Goal: Communication & Community: Participate in discussion

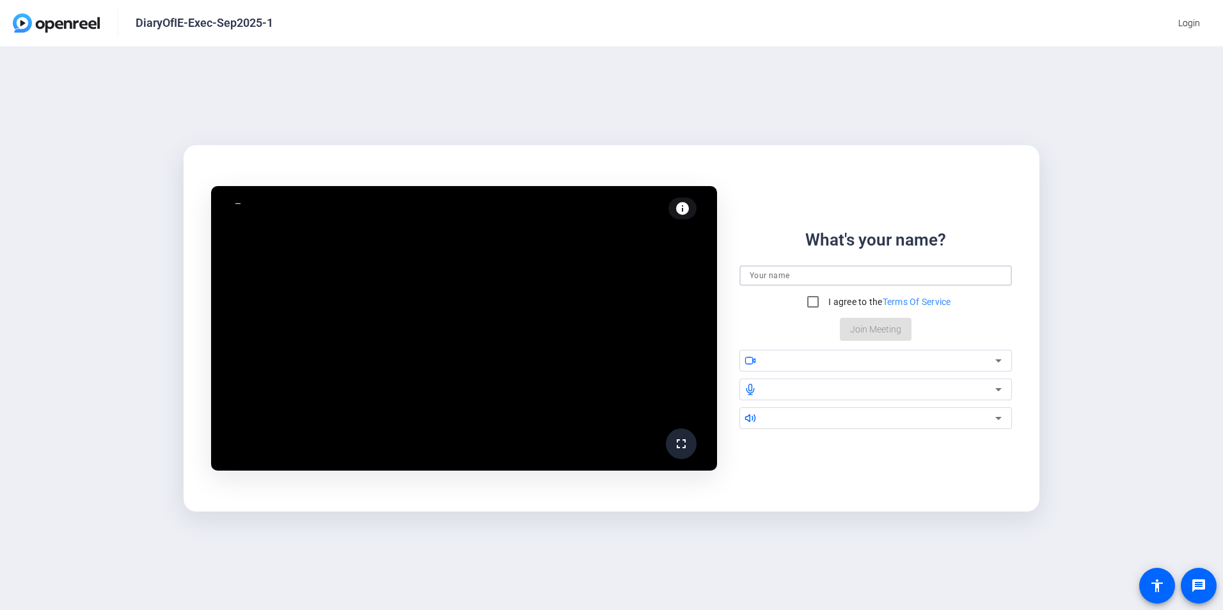
click at [771, 274] on input at bounding box center [876, 275] width 252 height 15
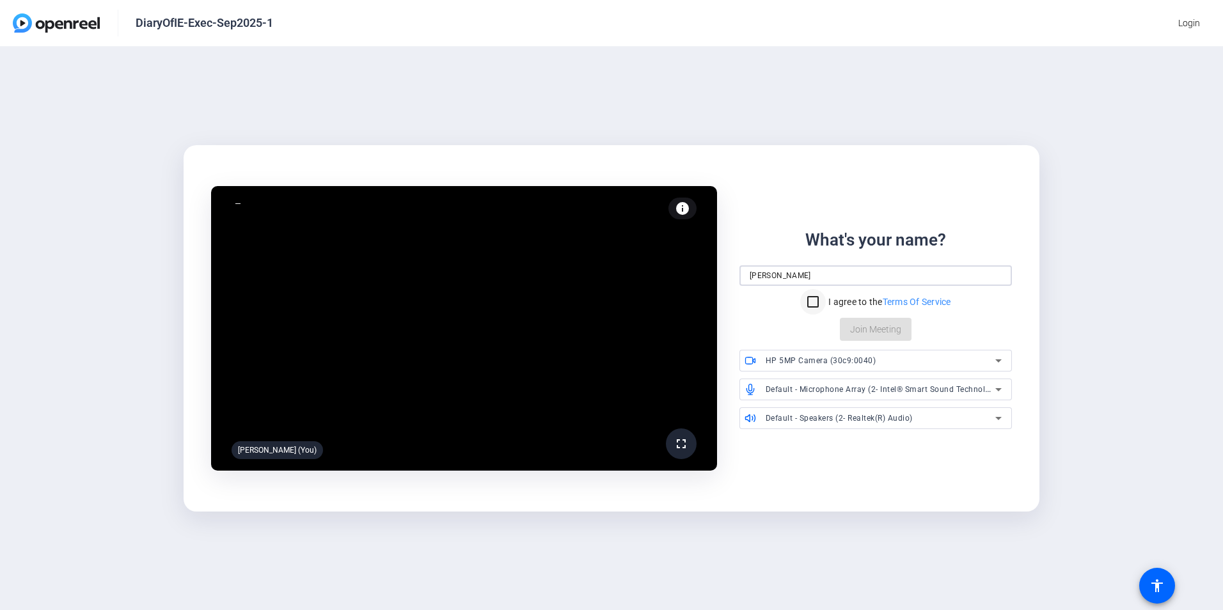
type input "[PERSON_NAME]"
click at [815, 303] on input "I agree to the Terms Of Service" at bounding box center [813, 302] width 26 height 26
checkbox input "true"
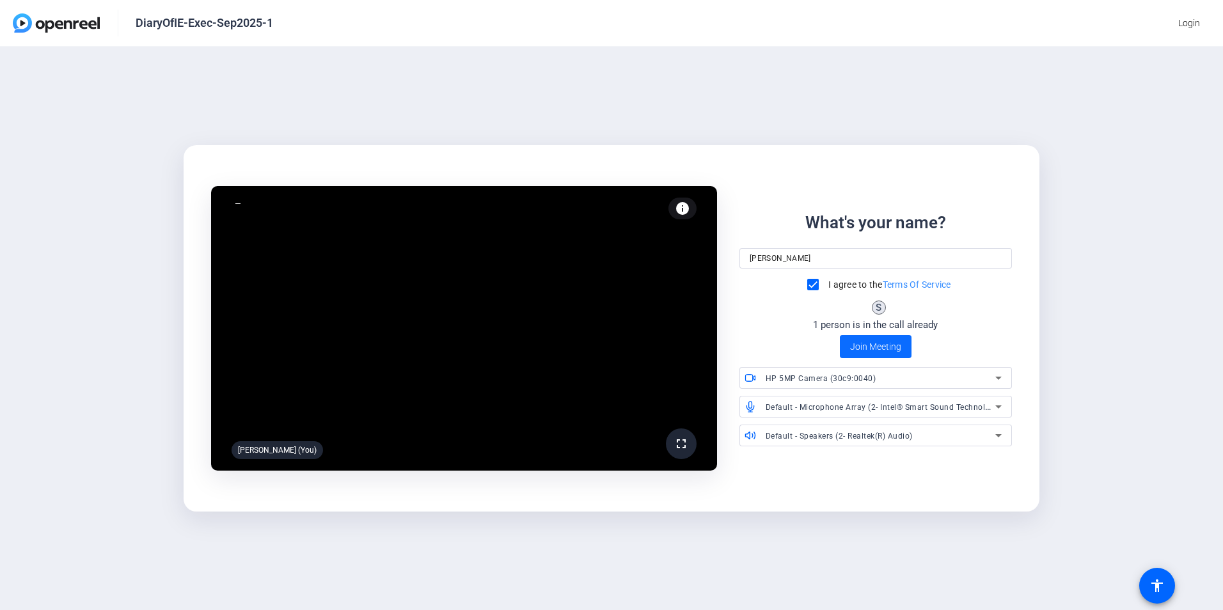
click at [889, 347] on span "Join Meeting" at bounding box center [875, 346] width 51 height 13
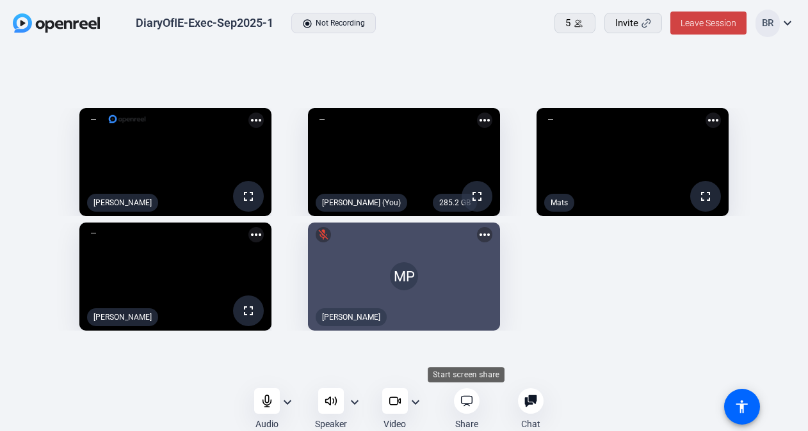
click at [469, 410] on div at bounding box center [467, 401] width 26 height 26
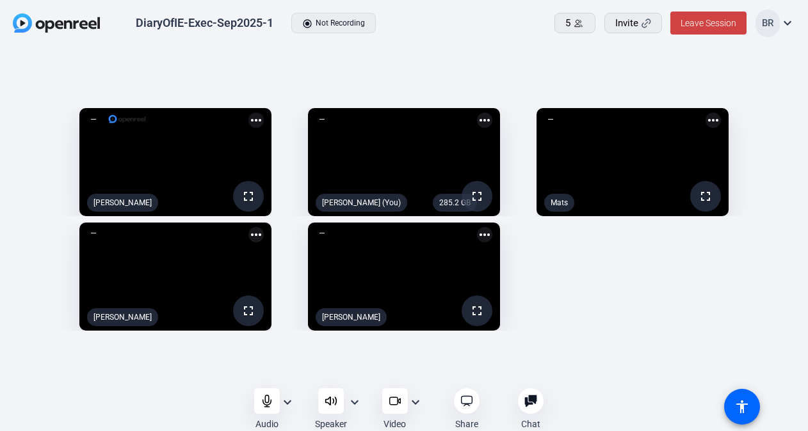
click at [418, 401] on mat-icon "expand_more" at bounding box center [415, 402] width 15 height 15
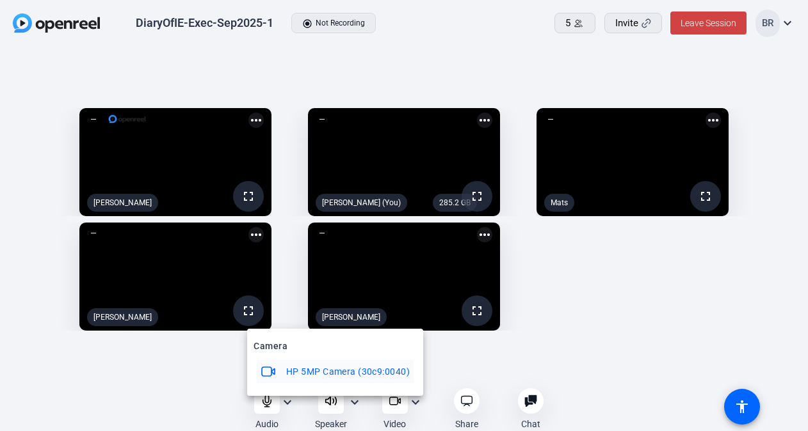
click at [417, 401] on div at bounding box center [404, 215] width 808 height 431
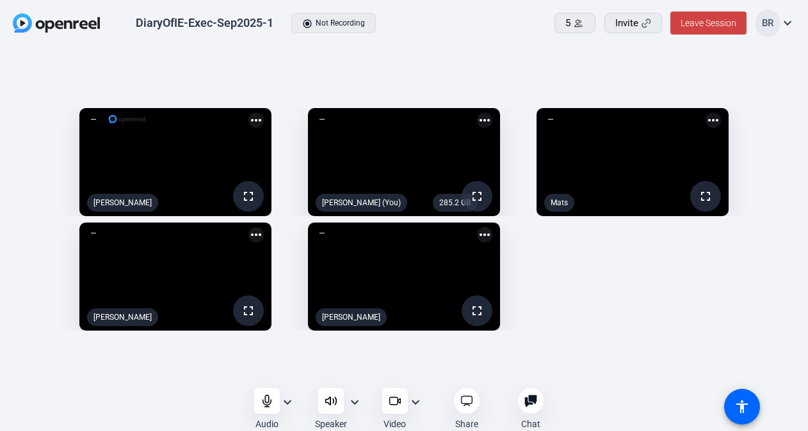
click at [631, 337] on div "fullscreen [PERSON_NAME] more_horiz 285.2 GB fullscreen [PERSON_NAME] (You) mor…" at bounding box center [404, 219] width 782 height 235
click at [492, 113] on mat-icon "more_horiz" at bounding box center [484, 120] width 15 height 15
click at [625, 317] on div at bounding box center [404, 215] width 808 height 431
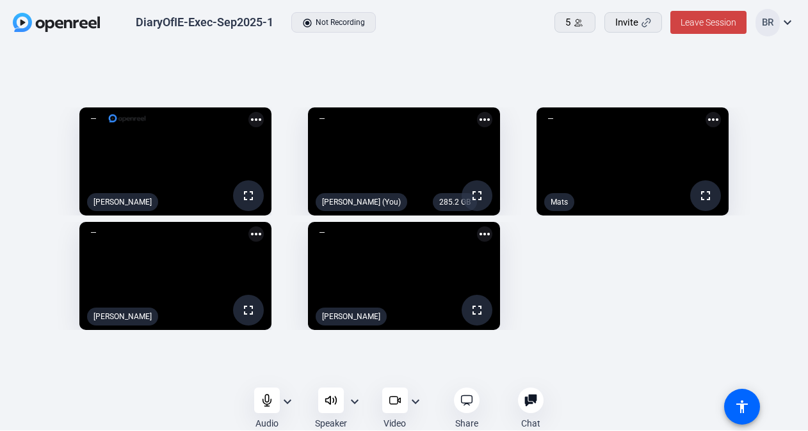
click at [356, 401] on mat-icon "expand_more" at bounding box center [354, 401] width 15 height 15
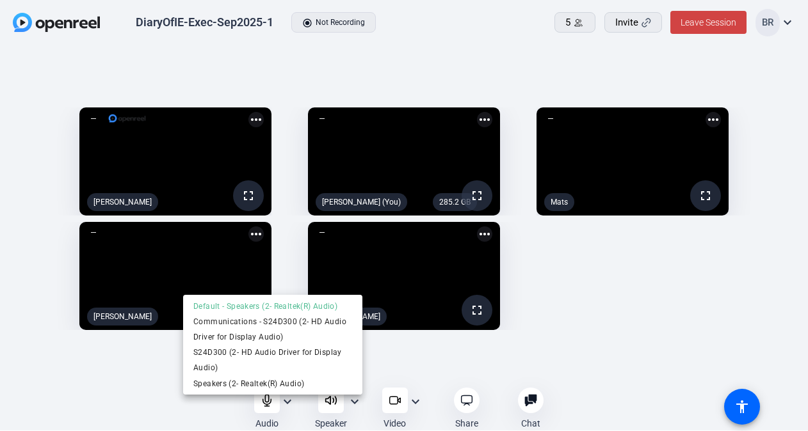
click at [618, 351] on div at bounding box center [404, 215] width 808 height 431
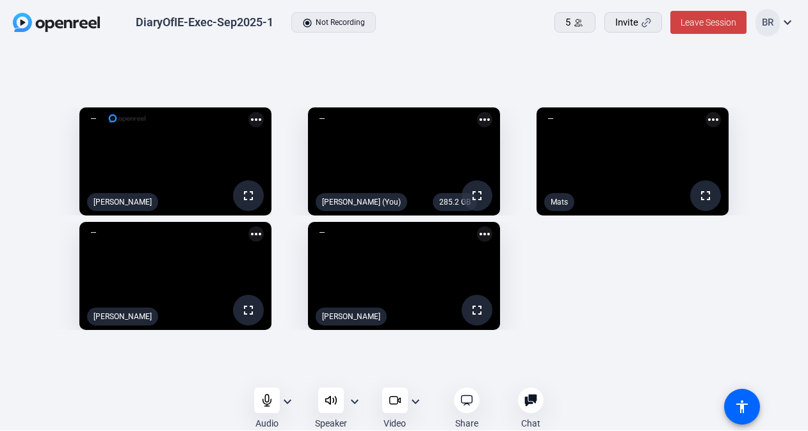
drag, startPoint x: 461, startPoint y: 128, endPoint x: 709, endPoint y: 354, distance: 335.6
click at [709, 337] on div "fullscreen [PERSON_NAME] more_horiz 285.2 GB fullscreen [PERSON_NAME] (You) mor…" at bounding box center [404, 218] width 782 height 235
click at [287, 399] on mat-icon "expand_more" at bounding box center [287, 401] width 15 height 15
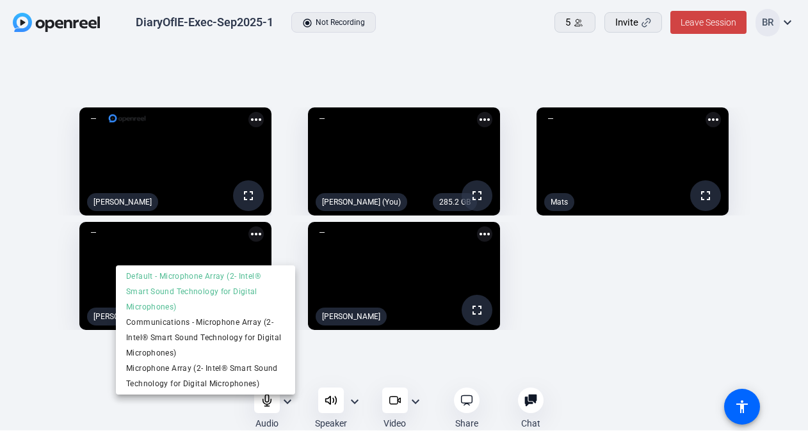
click at [598, 329] on div at bounding box center [404, 215] width 808 height 431
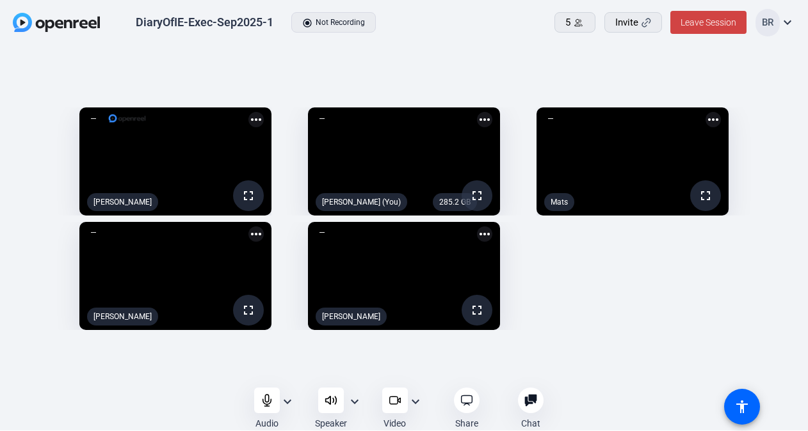
drag, startPoint x: 346, startPoint y: 198, endPoint x: 612, endPoint y: 310, distance: 289.4
click at [612, 311] on div "fullscreen [PERSON_NAME] more_horiz 285.2 GB fullscreen [PERSON_NAME] (You) mor…" at bounding box center [404, 218] width 782 height 235
click at [576, 26] on icon at bounding box center [578, 22] width 8 height 7
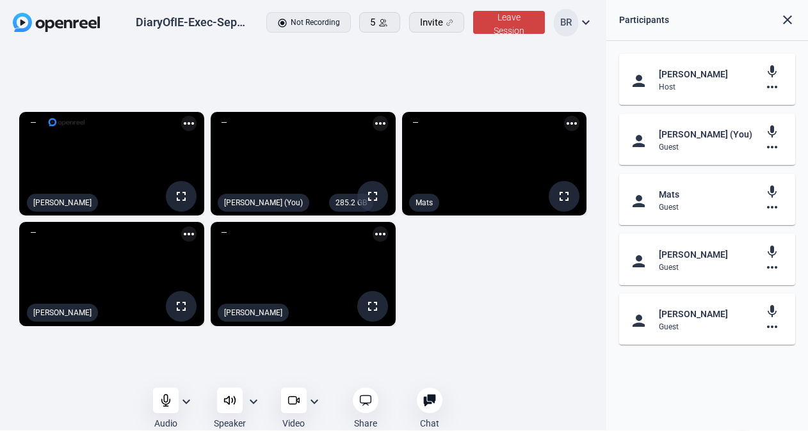
click at [771, 146] on mat-icon "more_horiz" at bounding box center [771, 146] width 15 height 15
click at [769, 127] on div at bounding box center [404, 215] width 808 height 431
click at [776, 147] on mat-icon "more_horiz" at bounding box center [771, 146] width 15 height 15
click at [776, 147] on div at bounding box center [404, 215] width 808 height 431
click at [191, 237] on mat-icon "more_horiz" at bounding box center [188, 234] width 15 height 15
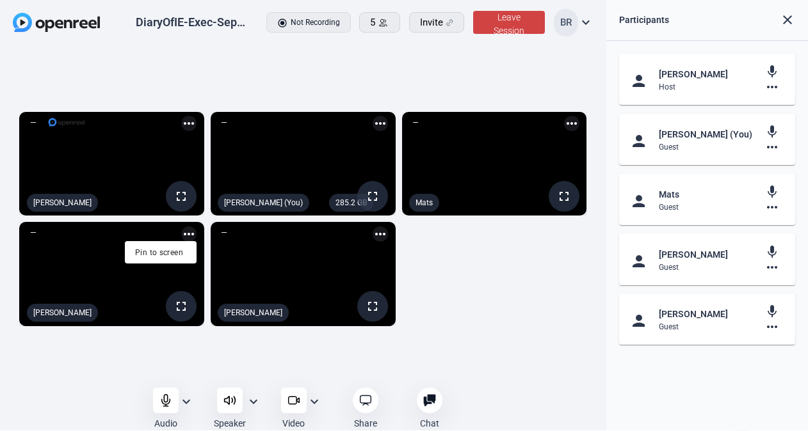
click at [191, 237] on div at bounding box center [404, 215] width 808 height 431
click at [370, 198] on mat-icon "fullscreen" at bounding box center [372, 196] width 15 height 15
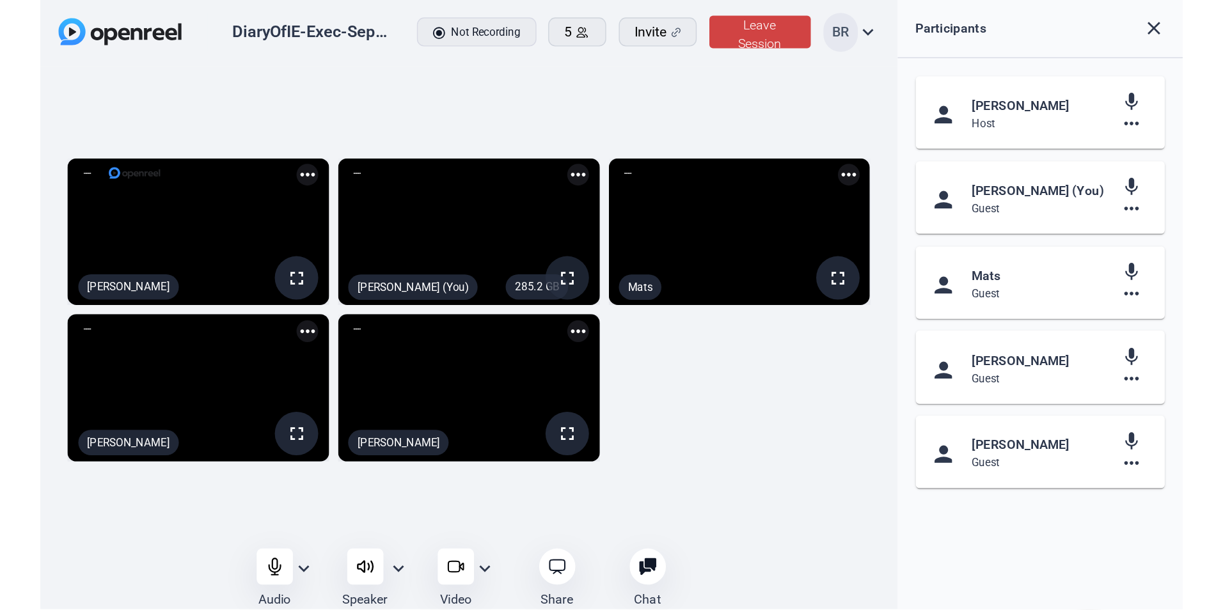
scroll to position [0, 0]
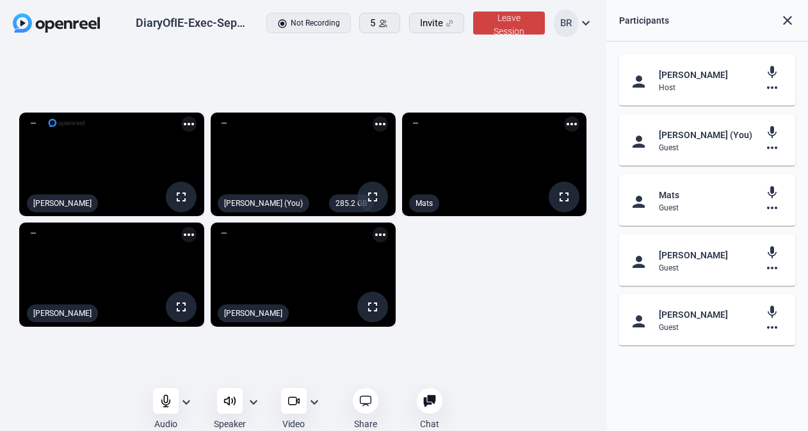
click at [506, 277] on div "fullscreen [PERSON_NAME] more_horiz 285.2 GB fullscreen [PERSON_NAME] (You) mor…" at bounding box center [303, 219] width 580 height 227
click at [586, 28] on mat-icon "expand_more" at bounding box center [585, 22] width 15 height 15
click at [586, 28] on div at bounding box center [404, 215] width 808 height 431
click at [543, 271] on div "fullscreen [PERSON_NAME] more_horiz 285.2 GB fullscreen [PERSON_NAME] (You) mor…" at bounding box center [303, 219] width 580 height 227
click at [316, 402] on mat-icon "expand_more" at bounding box center [314, 402] width 15 height 15
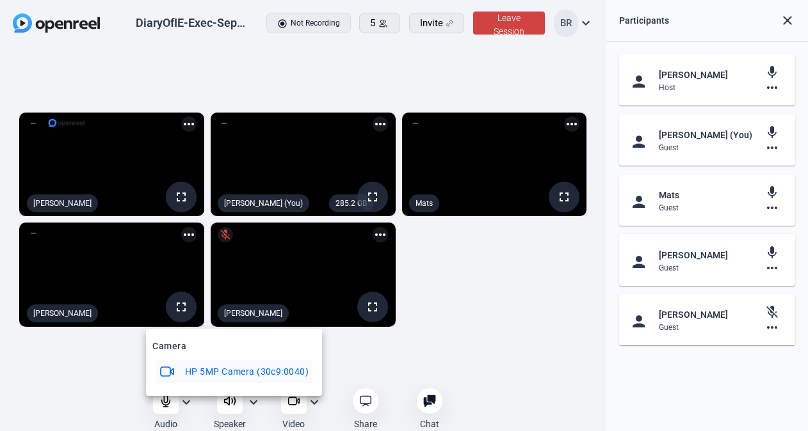
click at [363, 353] on div at bounding box center [404, 215] width 808 height 431
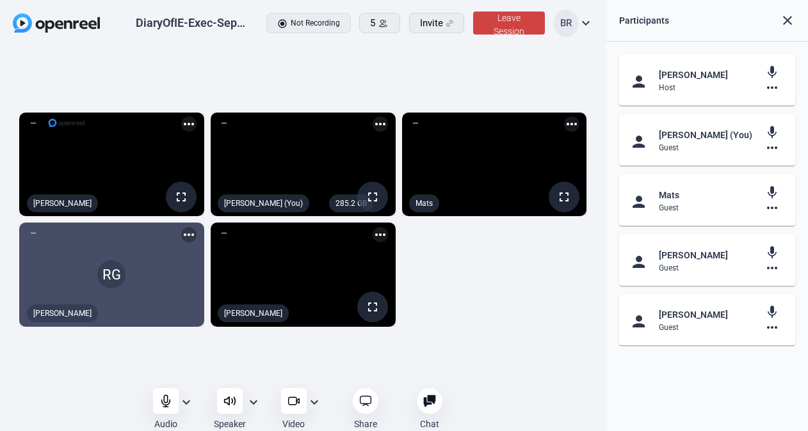
click at [351, 349] on div "fullscreen [PERSON_NAME] more_horiz 285.2 GB fullscreen [PERSON_NAME] (You) mor…" at bounding box center [303, 219] width 606 height 345
click at [294, 399] on icon at bounding box center [293, 401] width 13 height 13
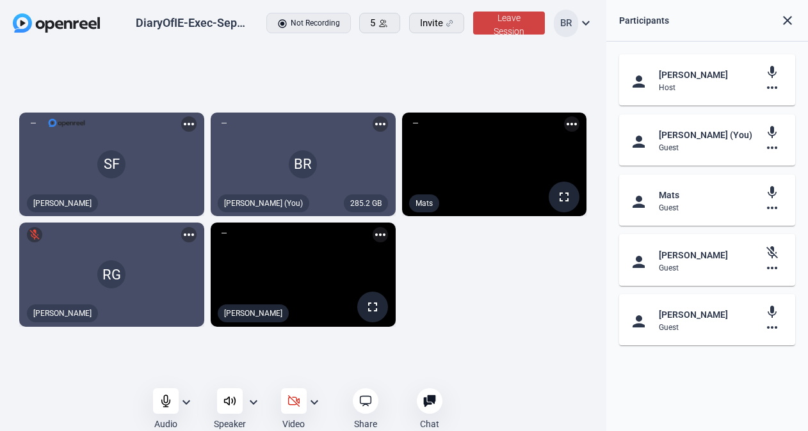
click at [455, 298] on div "SF [PERSON_NAME] more_horiz 285.2 GB BR [PERSON_NAME] (You) more_horiz fullscre…" at bounding box center [303, 219] width 580 height 227
click at [381, 234] on mat-icon "more_horiz" at bounding box center [379, 234] width 15 height 15
click at [443, 257] on div at bounding box center [404, 215] width 808 height 431
click at [163, 397] on icon at bounding box center [165, 401] width 13 height 13
click at [161, 401] on icon at bounding box center [165, 400] width 11 height 11
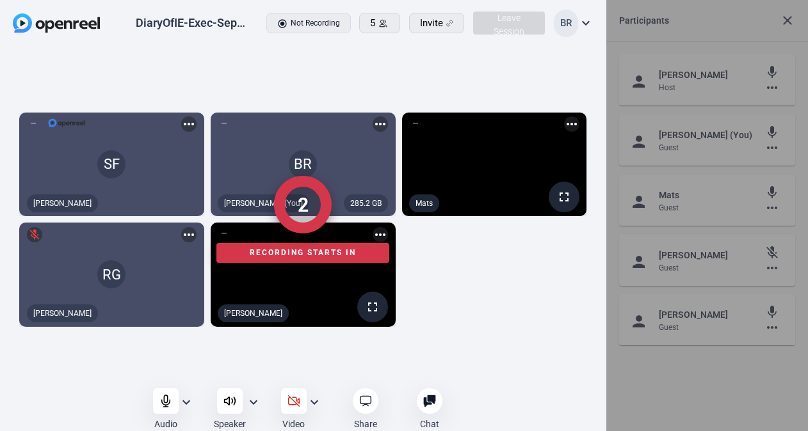
click at [159, 402] on div at bounding box center [303, 409] width 606 height 35
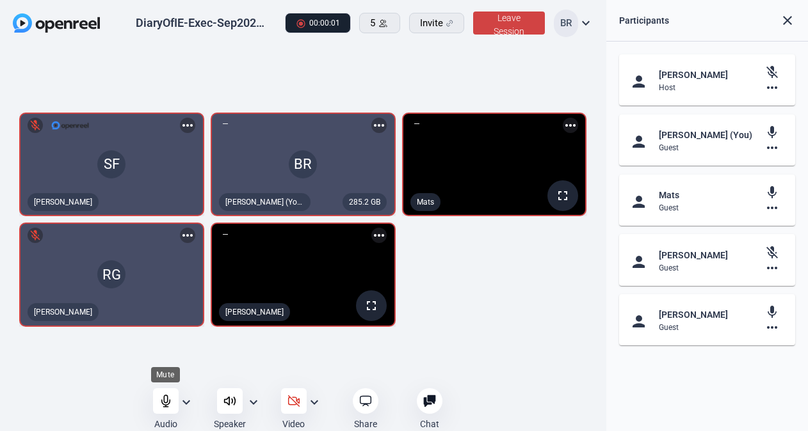
click at [161, 397] on icon at bounding box center [165, 401] width 13 height 13
click at [163, 403] on icon at bounding box center [165, 400] width 11 height 11
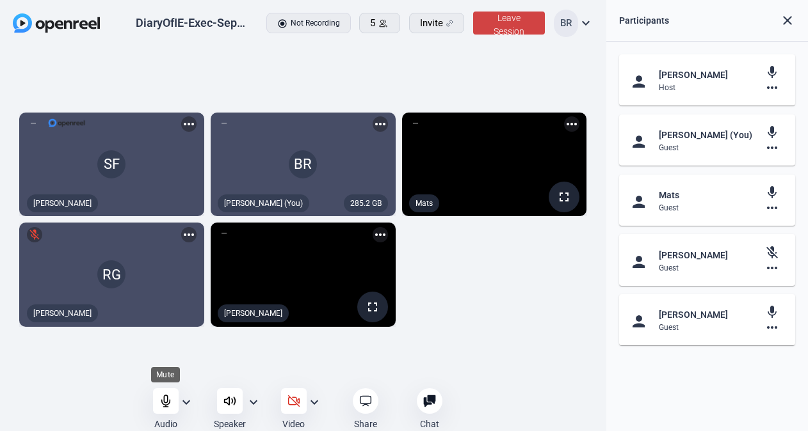
click at [162, 399] on icon at bounding box center [165, 401] width 13 height 13
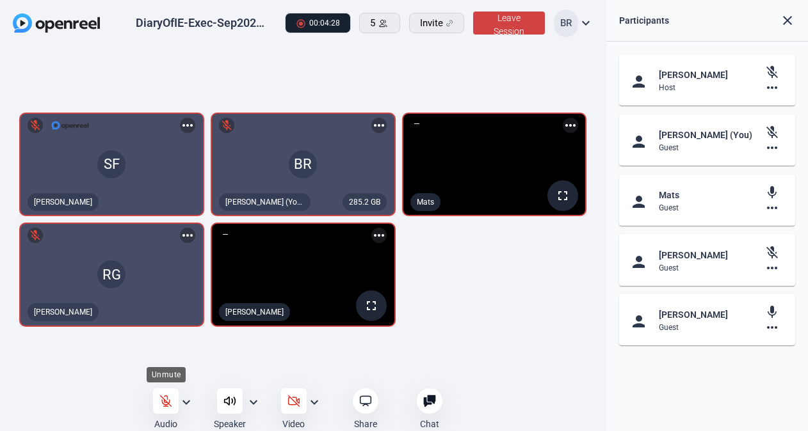
click at [168, 400] on icon at bounding box center [165, 401] width 13 height 13
click at [517, 300] on div "SF [PERSON_NAME] more_horiz 285.2 GB BR [PERSON_NAME] (You) more_horiz fullscre…" at bounding box center [303, 219] width 580 height 227
click at [163, 401] on icon at bounding box center [165, 401] width 13 height 13
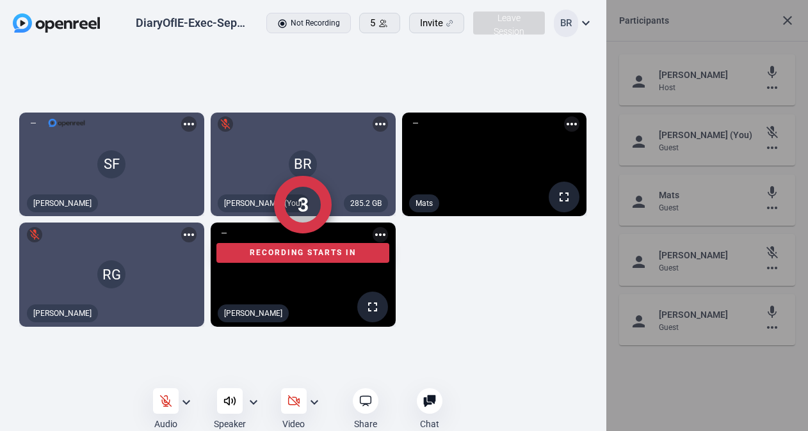
click at [522, 310] on div "3 Recording starts in" at bounding box center [303, 219] width 580 height 227
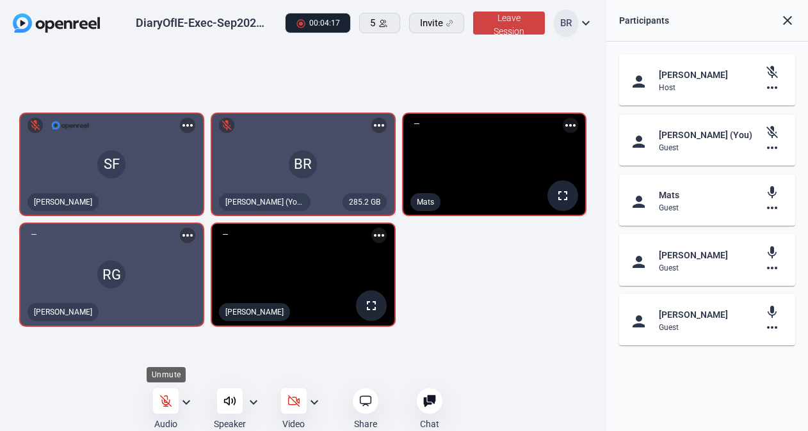
click at [163, 404] on icon at bounding box center [165, 401] width 13 height 13
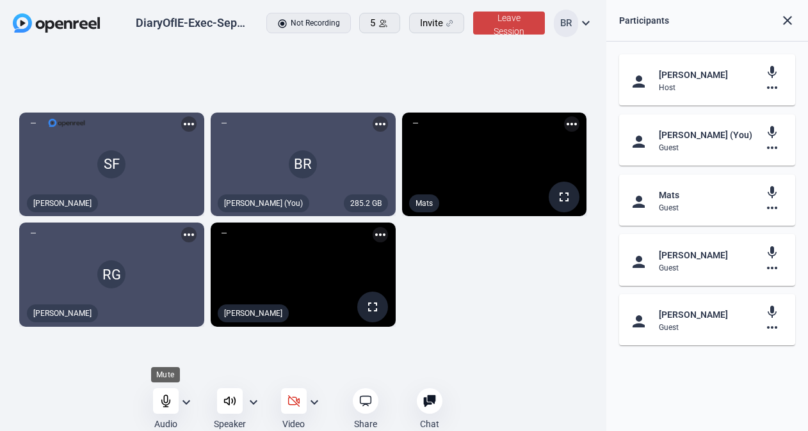
click at [165, 404] on icon at bounding box center [165, 401] width 13 height 13
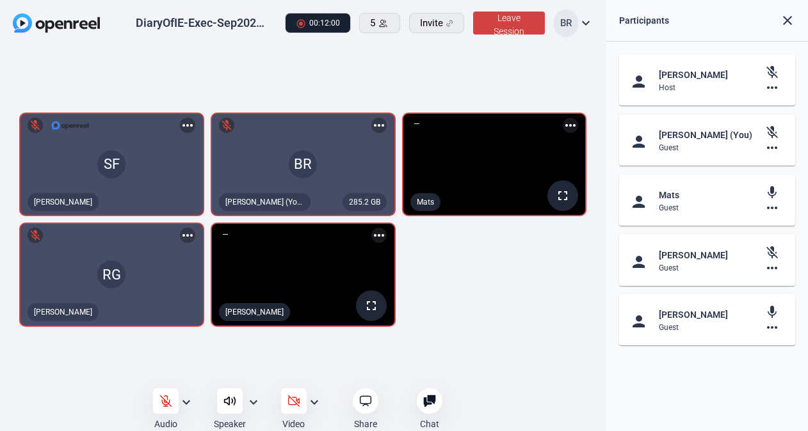
click at [532, 262] on div "SF mic_off [PERSON_NAME] more_horiz 285.2 GB BR mic_off [PERSON_NAME] (You) mor…" at bounding box center [303, 219] width 580 height 227
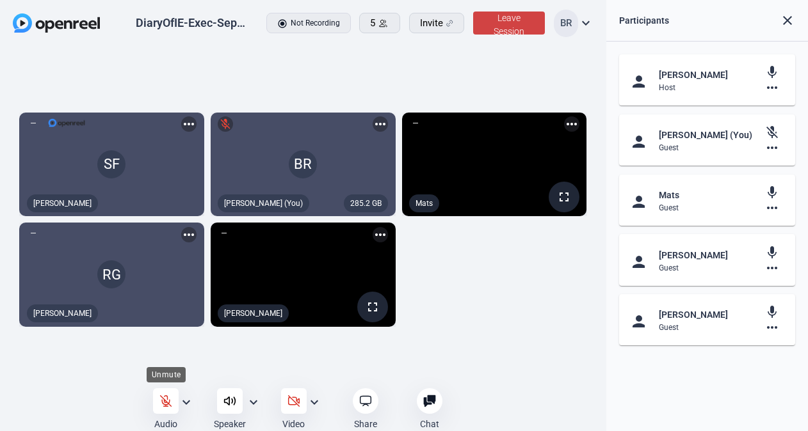
click at [163, 404] on icon at bounding box center [165, 401] width 13 height 13
click at [514, 272] on div "SF [PERSON_NAME] more_horiz 285.2 GB BR [PERSON_NAME] (You) more_horiz fullscre…" at bounding box center [303, 219] width 580 height 227
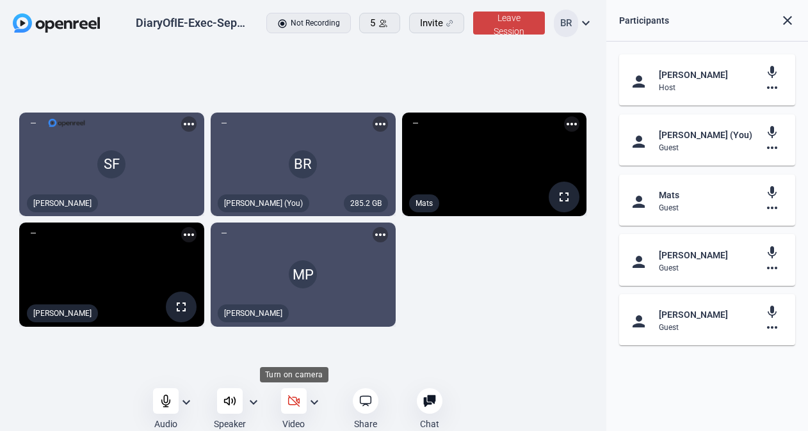
click at [292, 398] on icon at bounding box center [293, 401] width 13 height 13
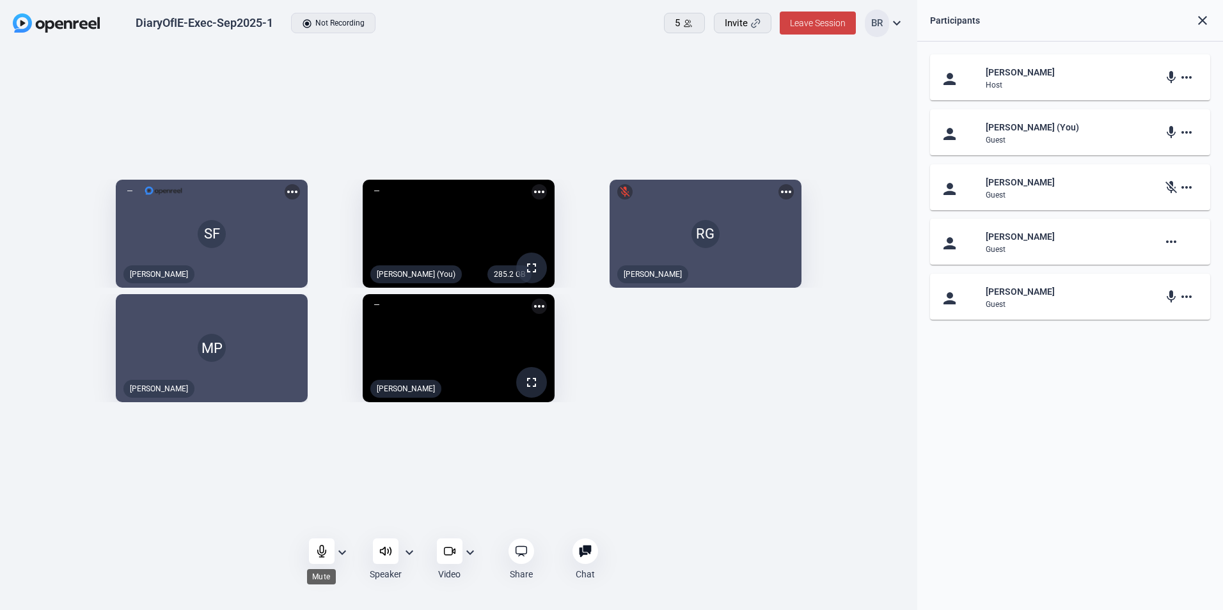
click at [328, 550] on div at bounding box center [322, 552] width 26 height 26
click at [447, 554] on icon at bounding box center [449, 551] width 13 height 13
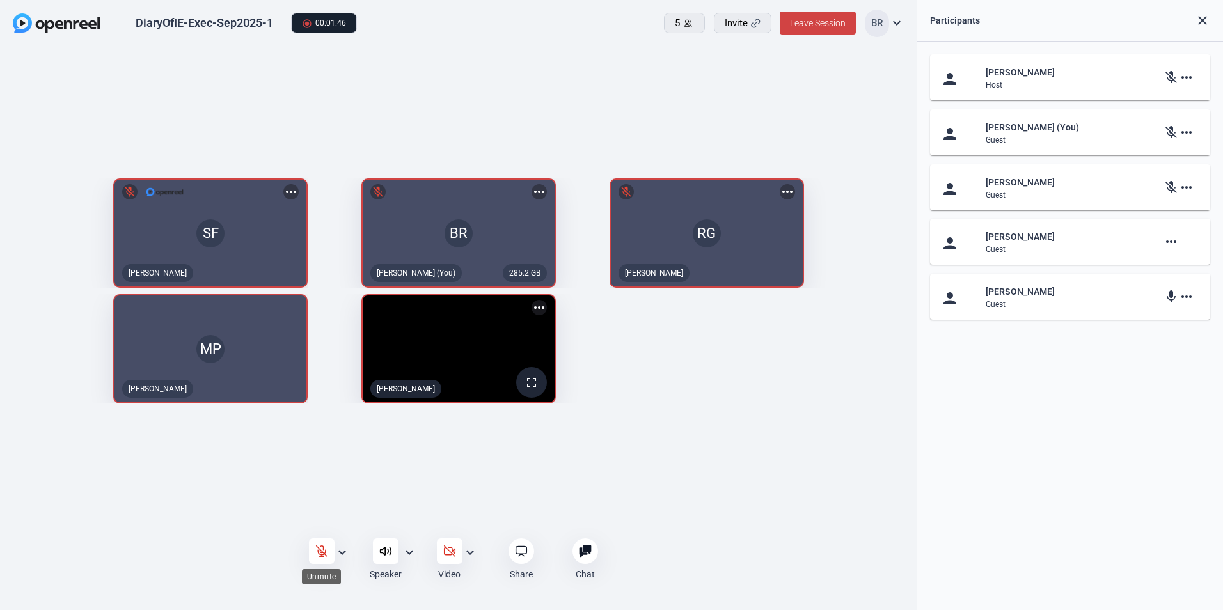
click at [324, 549] on icon at bounding box center [321, 551] width 13 height 13
click at [323, 548] on icon at bounding box center [321, 552] width 8 height 12
click at [325, 555] on icon at bounding box center [321, 551] width 11 height 11
click at [316, 552] on icon at bounding box center [321, 551] width 13 height 13
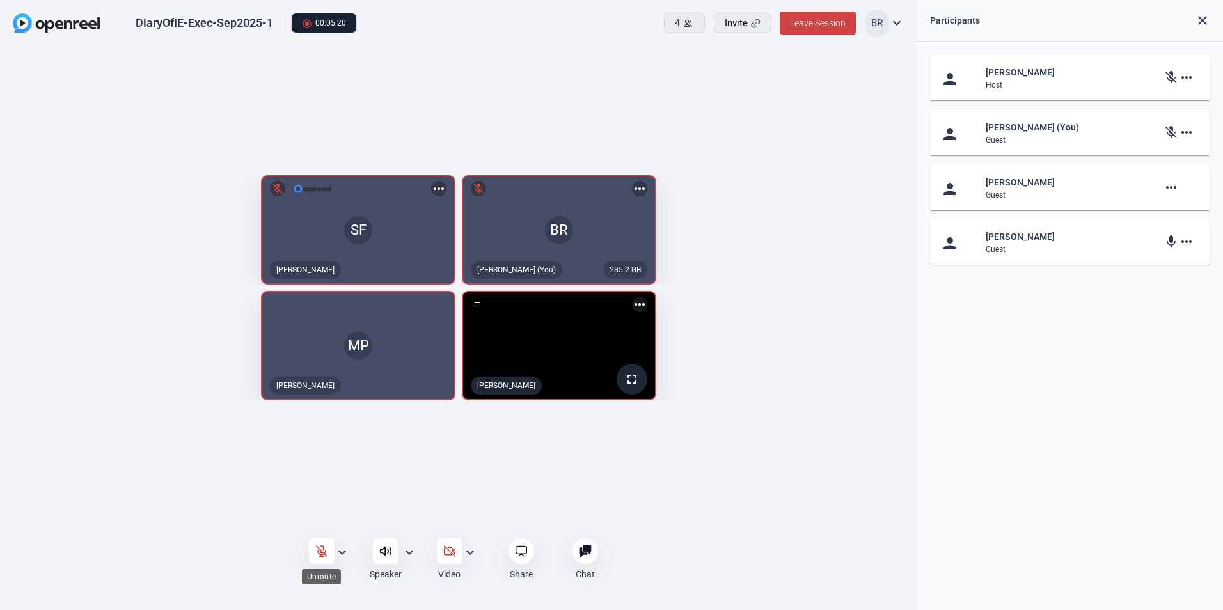
click at [321, 549] on icon at bounding box center [321, 551] width 13 height 13
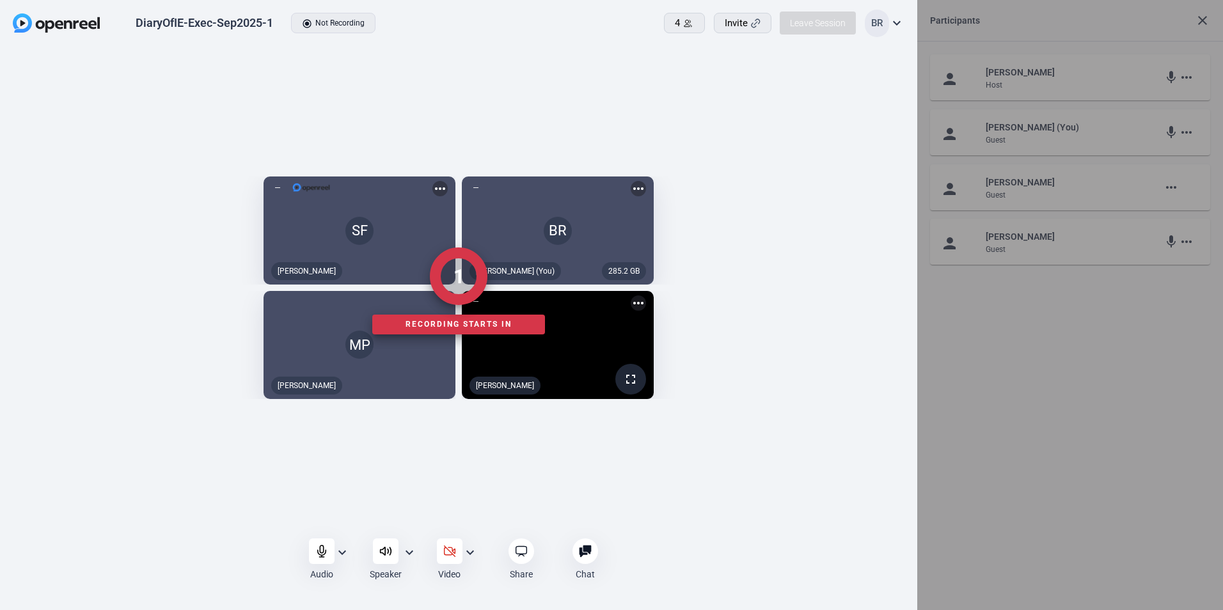
click at [321, 549] on div at bounding box center [459, 560] width 918 height 49
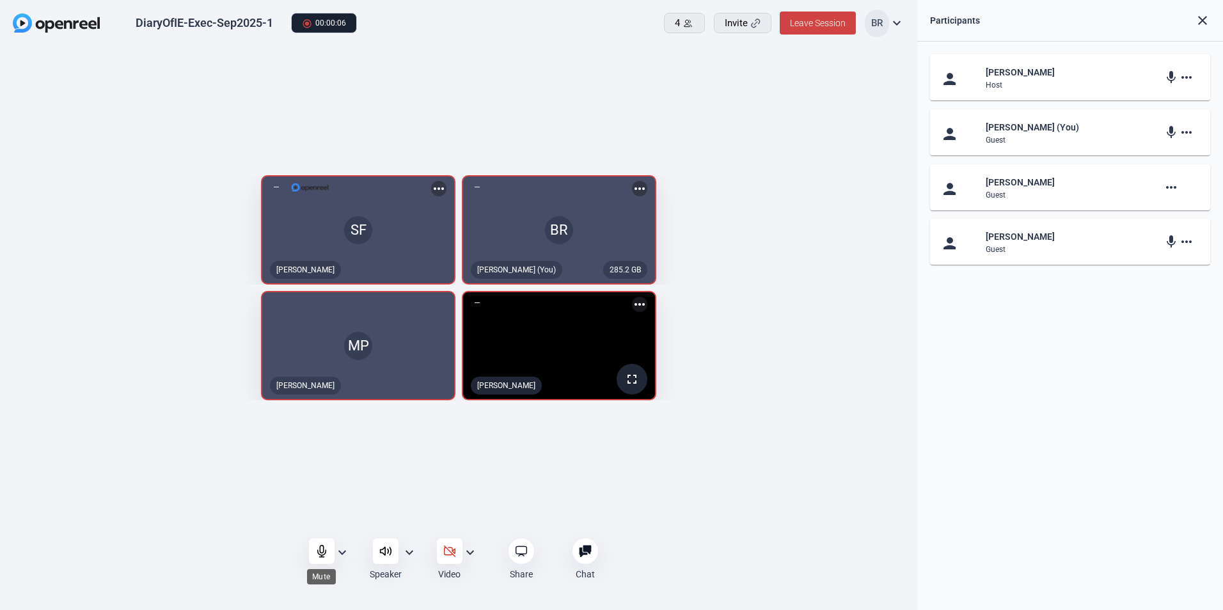
click at [320, 550] on icon at bounding box center [321, 552] width 8 height 12
click at [962, 453] on div "person [PERSON_NAME] Host mic more_horiz person [PERSON_NAME] (You) Guest mic_o…" at bounding box center [1071, 326] width 306 height 569
click at [319, 557] on icon at bounding box center [321, 551] width 13 height 13
click at [1019, 475] on div "person [PERSON_NAME] Host mic more_horiz person [PERSON_NAME] (You) Guest mic m…" at bounding box center [1071, 326] width 306 height 569
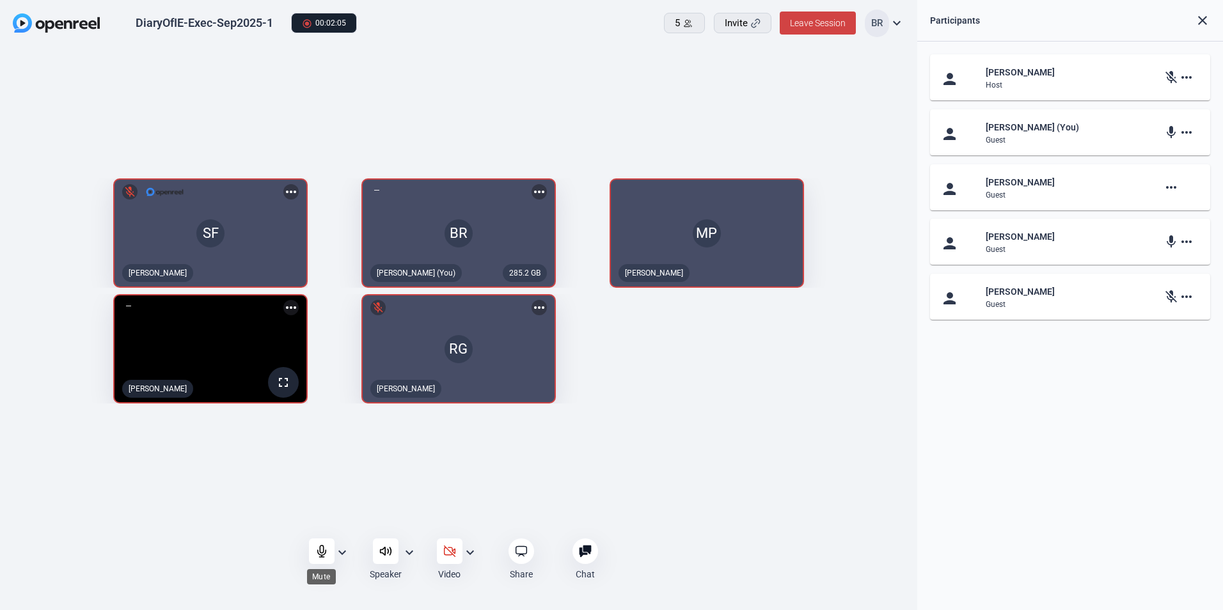
drag, startPoint x: 328, startPoint y: 544, endPoint x: 499, endPoint y: 520, distance: 173.2
click at [328, 544] on div at bounding box center [322, 552] width 26 height 26
click at [320, 554] on icon at bounding box center [321, 551] width 13 height 13
click at [320, 553] on icon at bounding box center [321, 552] width 8 height 12
click at [315, 555] on icon at bounding box center [321, 551] width 13 height 13
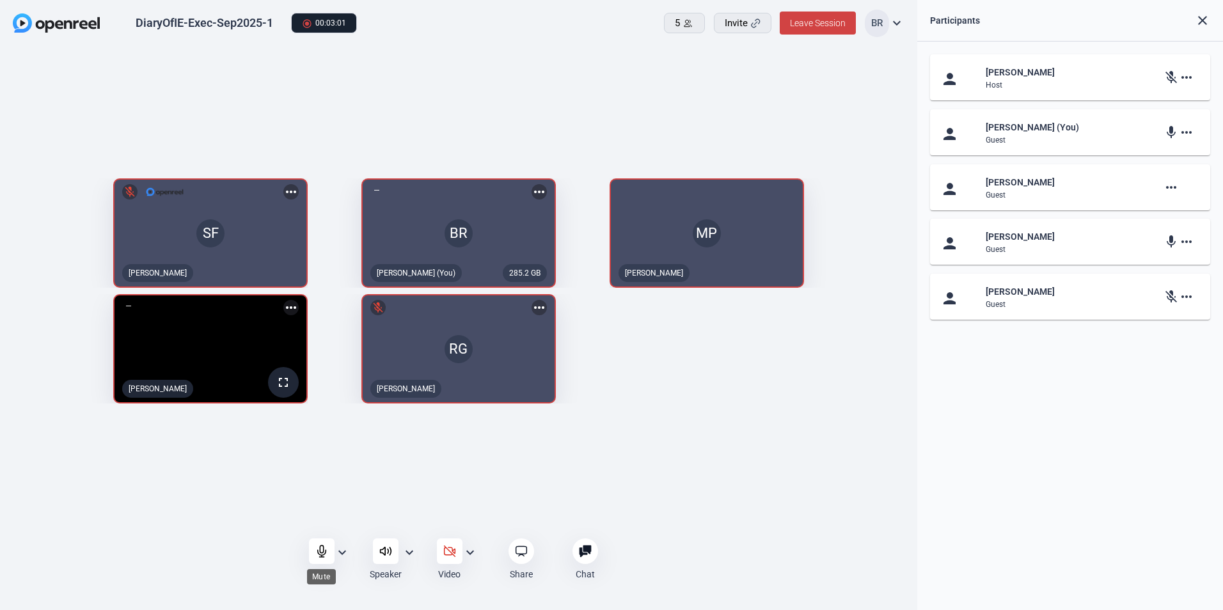
click at [319, 552] on icon at bounding box center [321, 551] width 13 height 13
click at [317, 545] on icon at bounding box center [321, 551] width 13 height 13
click at [319, 551] on icon at bounding box center [321, 551] width 13 height 13
click at [315, 550] on icon at bounding box center [321, 551] width 13 height 13
click at [749, 503] on div "SF mic_off [PERSON_NAME] more_horiz 285.2 GB BR [PERSON_NAME] (You) more_horiz …" at bounding box center [459, 291] width 918 height 488
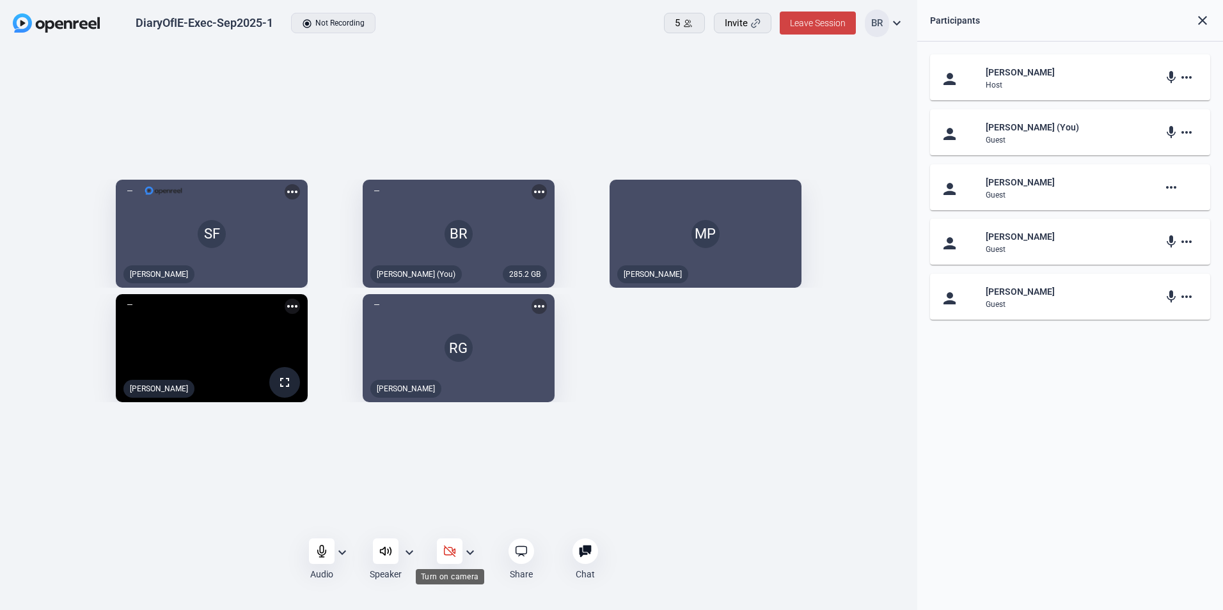
click at [454, 554] on icon at bounding box center [449, 551] width 13 height 13
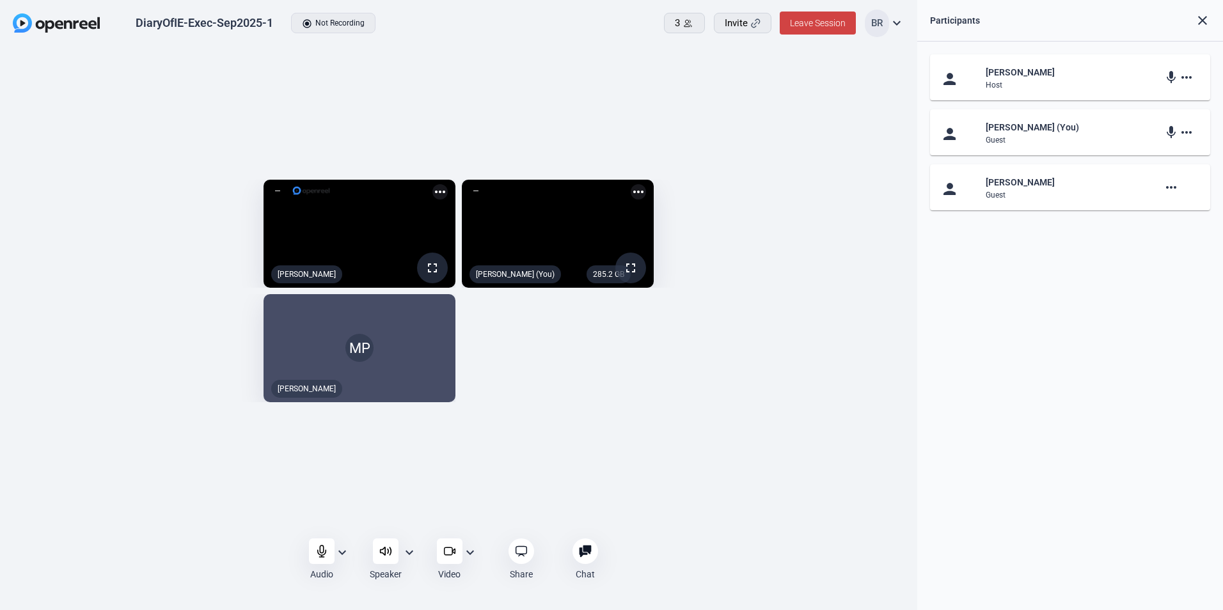
click at [1170, 187] on mat-icon "more_horiz" at bounding box center [1171, 187] width 15 height 15
click at [1010, 346] on div at bounding box center [611, 305] width 1223 height 610
click at [1019, 319] on div "person [PERSON_NAME] Host mic more_horiz person [PERSON_NAME] (You) Guest mic m…" at bounding box center [1071, 326] width 306 height 569
click at [814, 22] on span "Leave Session" at bounding box center [818, 23] width 56 height 10
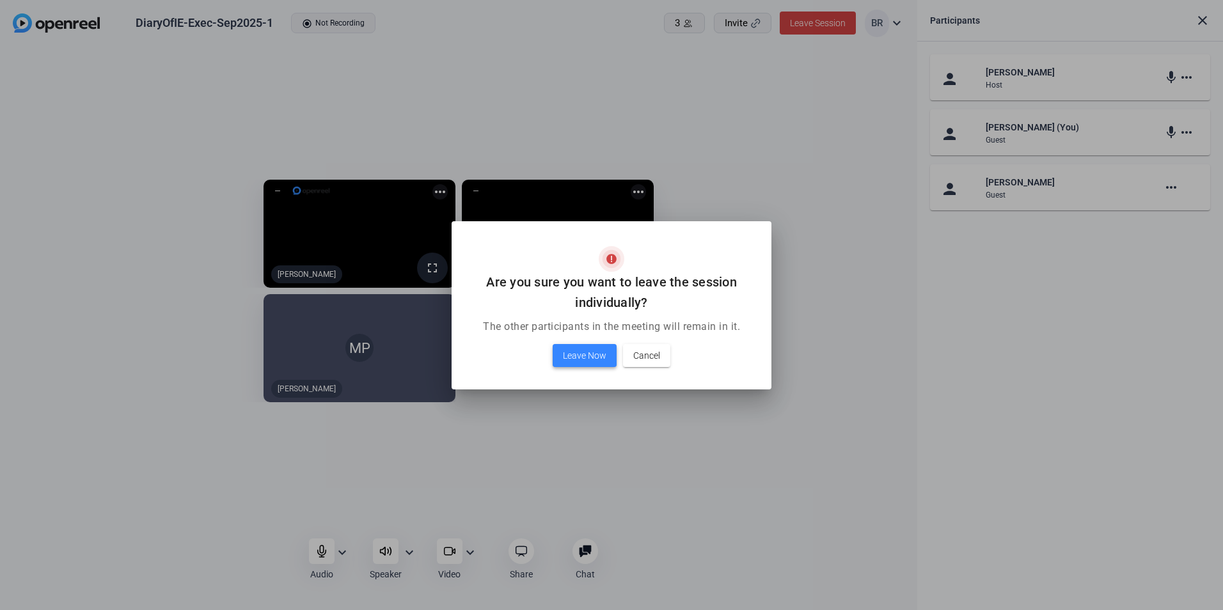
click at [590, 354] on span "Leave Now" at bounding box center [585, 355] width 44 height 15
